Goal: Task Accomplishment & Management: Use online tool/utility

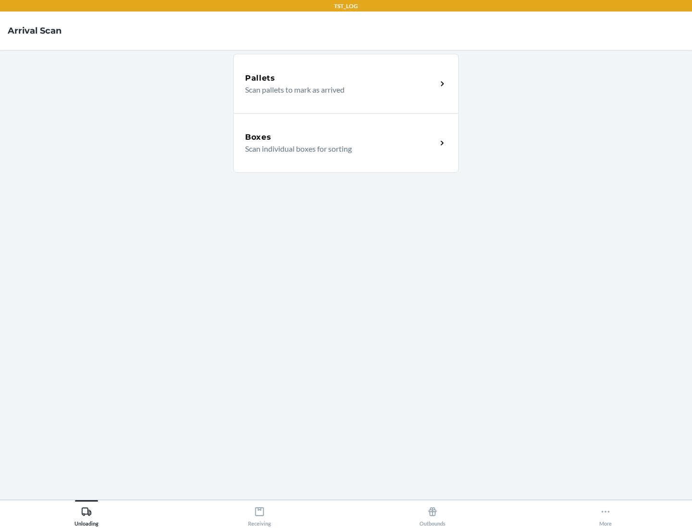
click at [341, 137] on div "Boxes" at bounding box center [341, 138] width 192 height 12
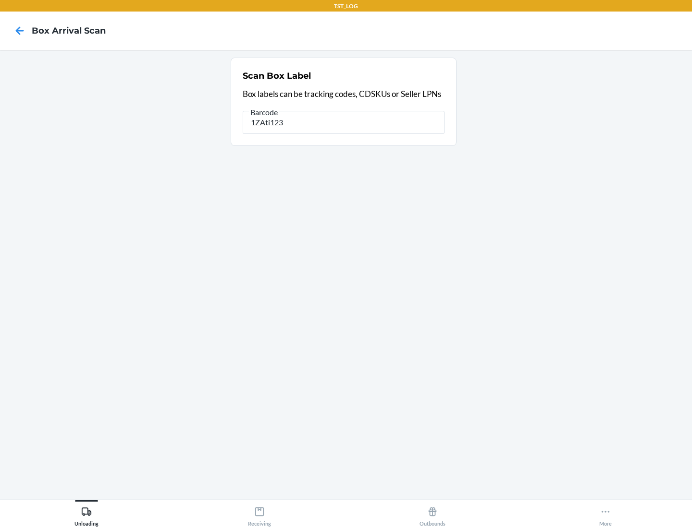
type input "1ZAti123"
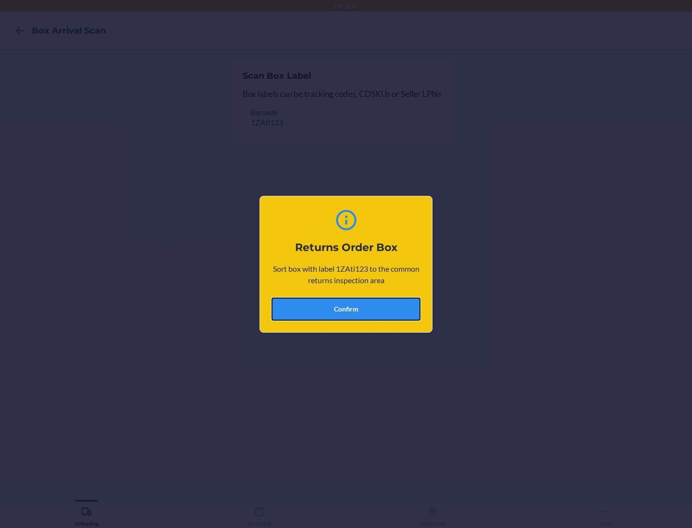
click at [346, 309] on button "Confirm" at bounding box center [345, 309] width 149 height 23
